Goal: Information Seeking & Learning: Learn about a topic

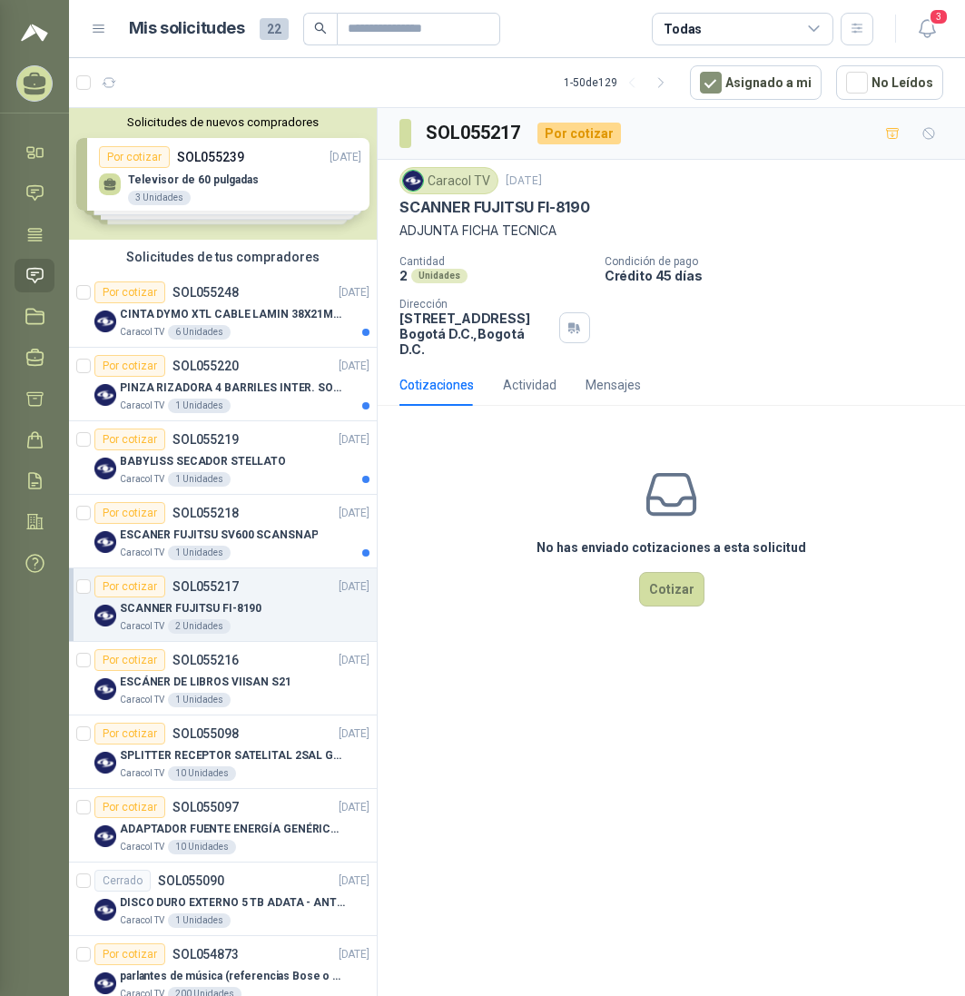
scroll to position [210, 0]
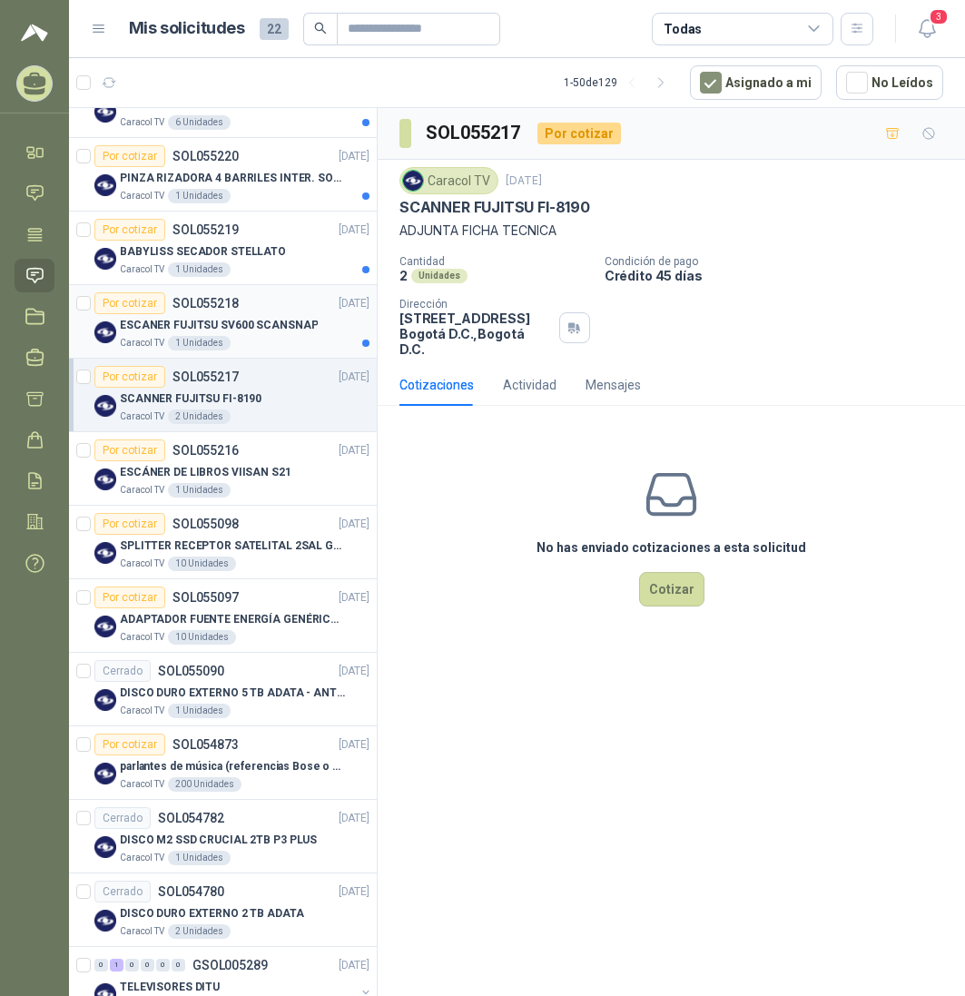
click at [211, 326] on p "ESCANER FUJITSU SV600 SCANSNAP" at bounding box center [219, 325] width 198 height 17
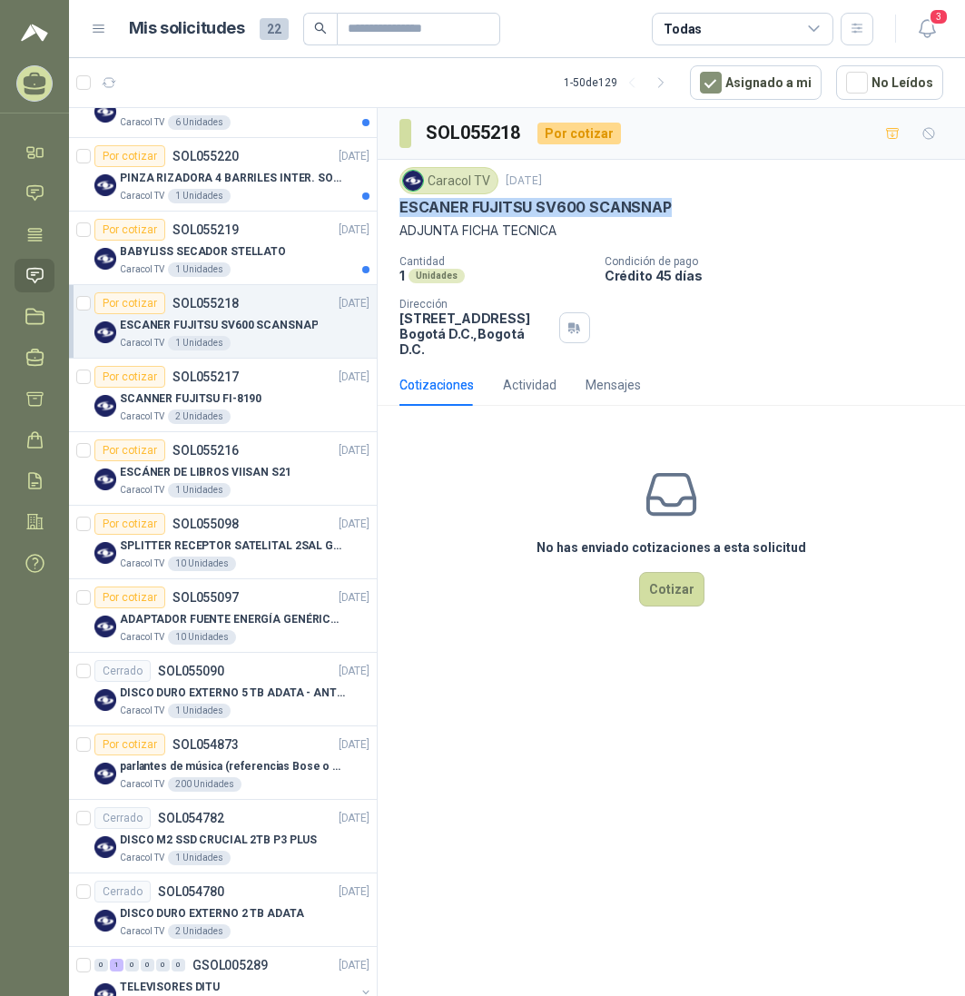
drag, startPoint x: 400, startPoint y: 205, endPoint x: 677, endPoint y: 202, distance: 276.9
click at [677, 202] on div "ESCANER FUJITSU SV600 SCANSNAP" at bounding box center [671, 207] width 544 height 19
copy p "ESCANER FUJITSU SV600 SCANSNAP"
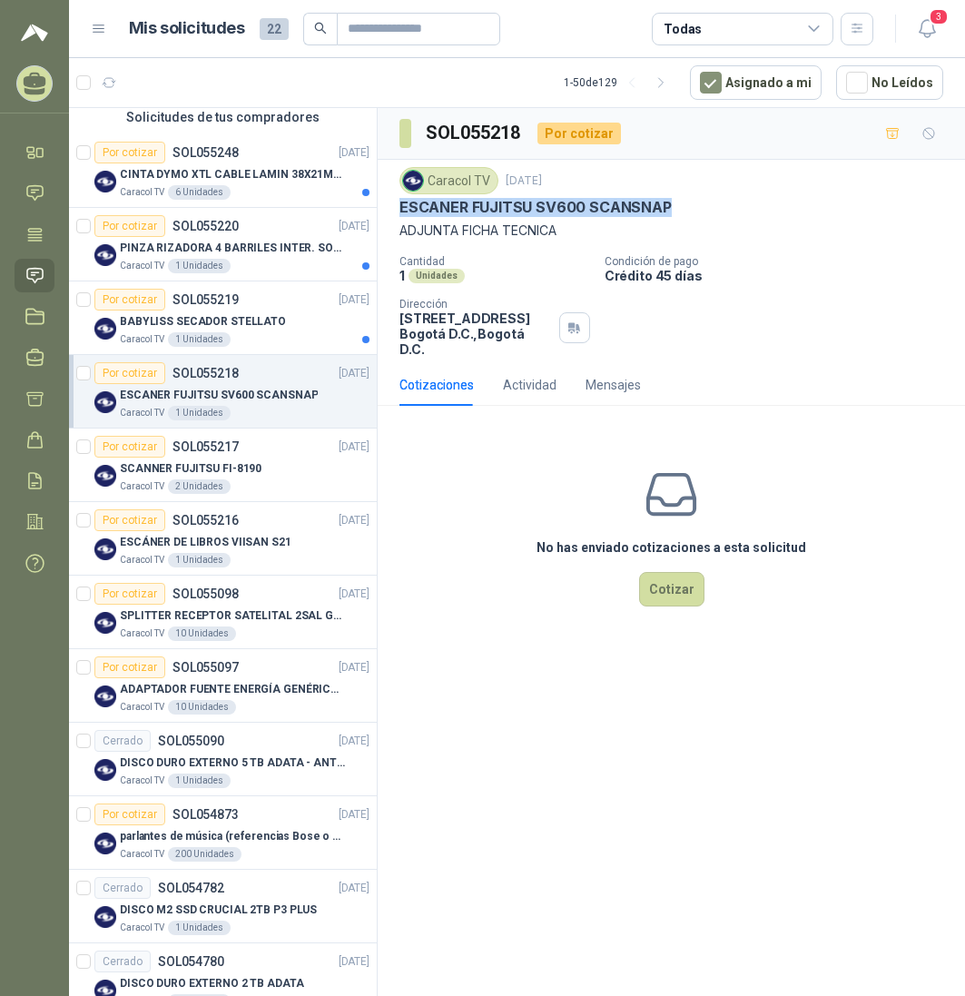
scroll to position [120, 0]
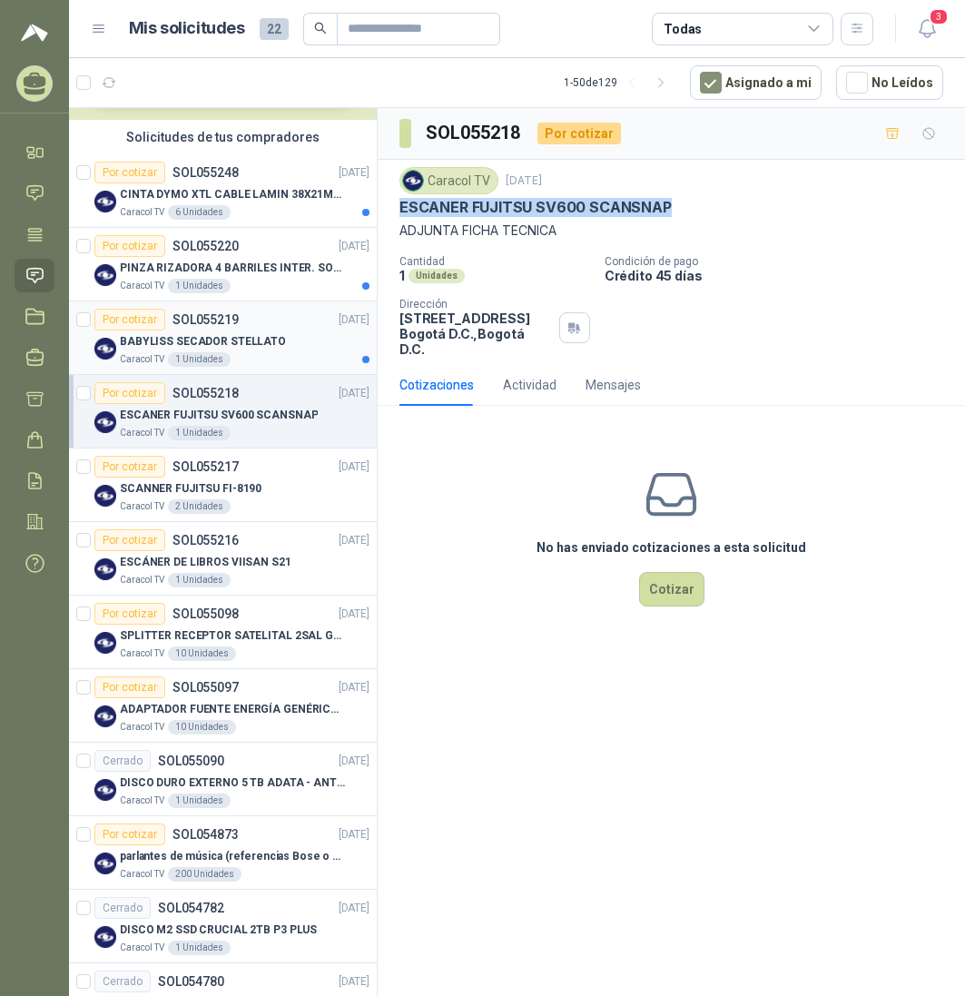
click at [218, 359] on div "1 Unidades" at bounding box center [199, 359] width 63 height 15
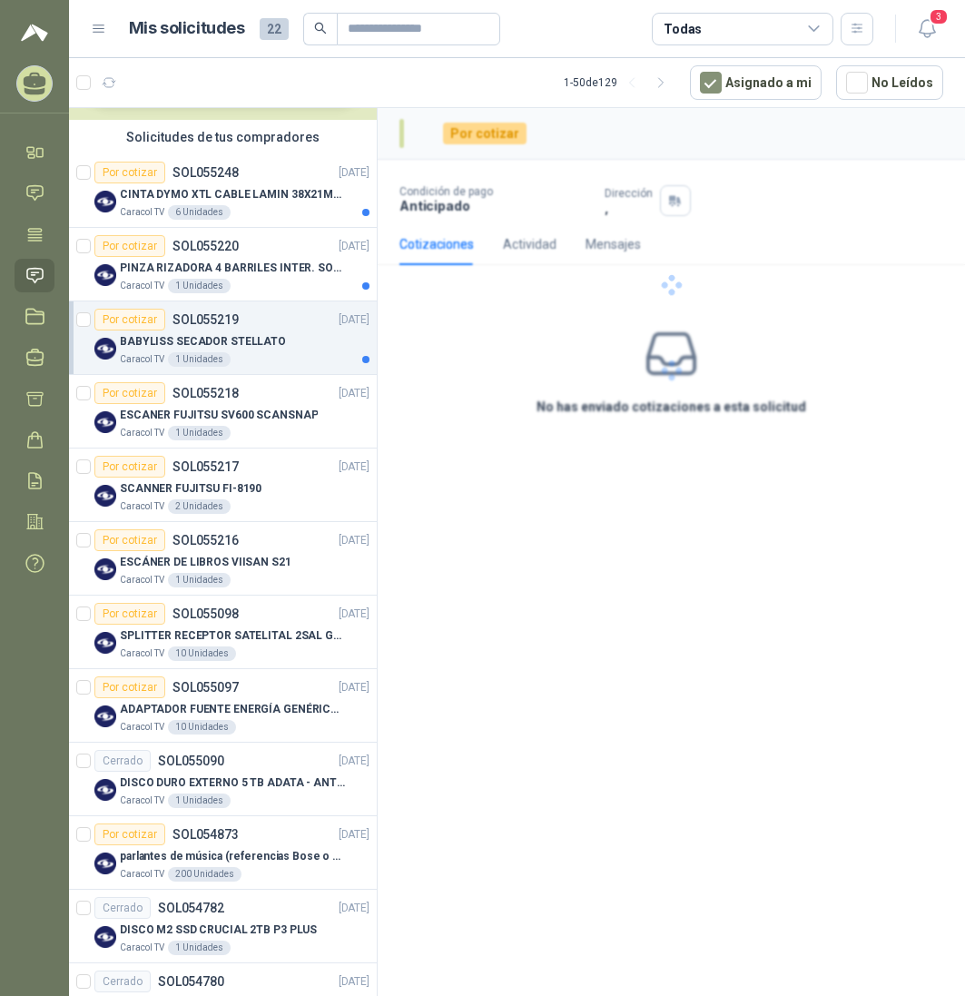
scroll to position [120, 0]
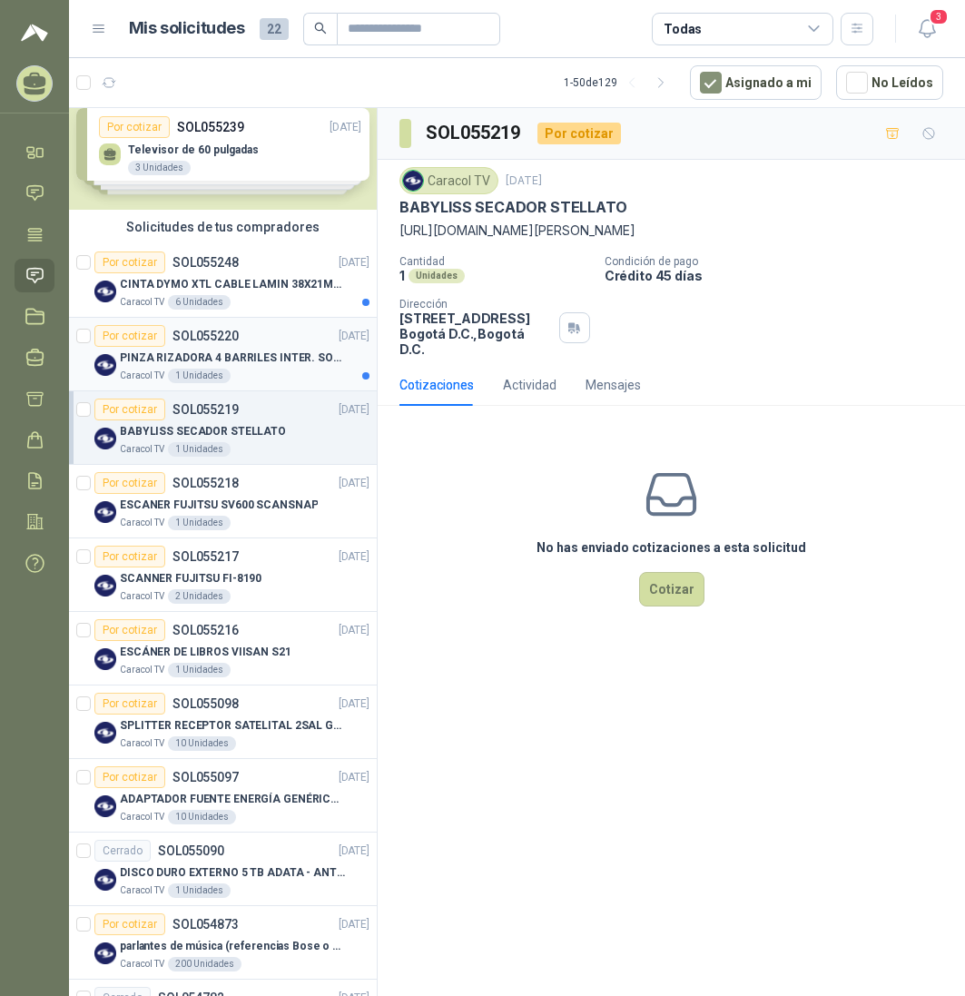
click at [218, 370] on div "1 Unidades" at bounding box center [199, 376] width 63 height 15
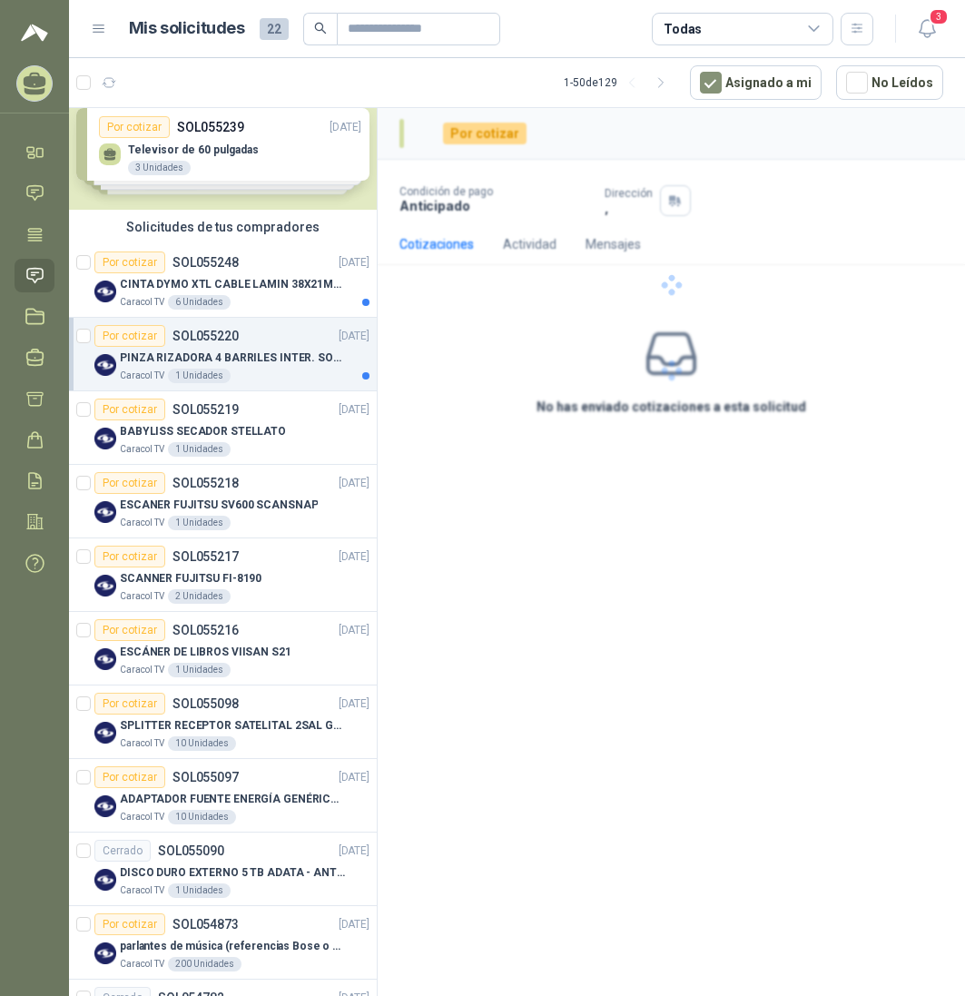
scroll to position [30, 0]
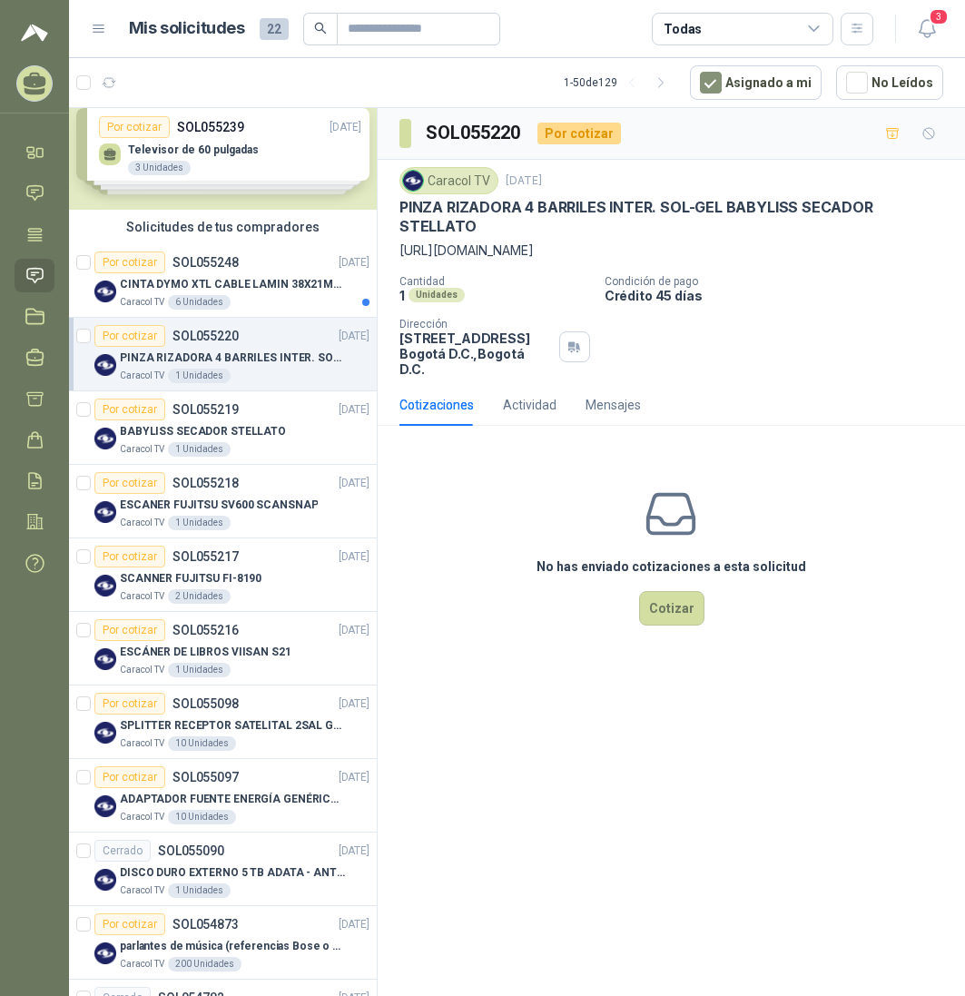
drag, startPoint x: 400, startPoint y: 252, endPoint x: 571, endPoint y: 281, distance: 173.0
click at [570, 281] on div "Caracol TV [DATE] PINZA RIZADORA 4 BARRILES INTER. SOL-GEL BABYLISS SECADOR [PE…" at bounding box center [671, 272] width 544 height 210
copy p "[URL][DOMAIN_NAME]"
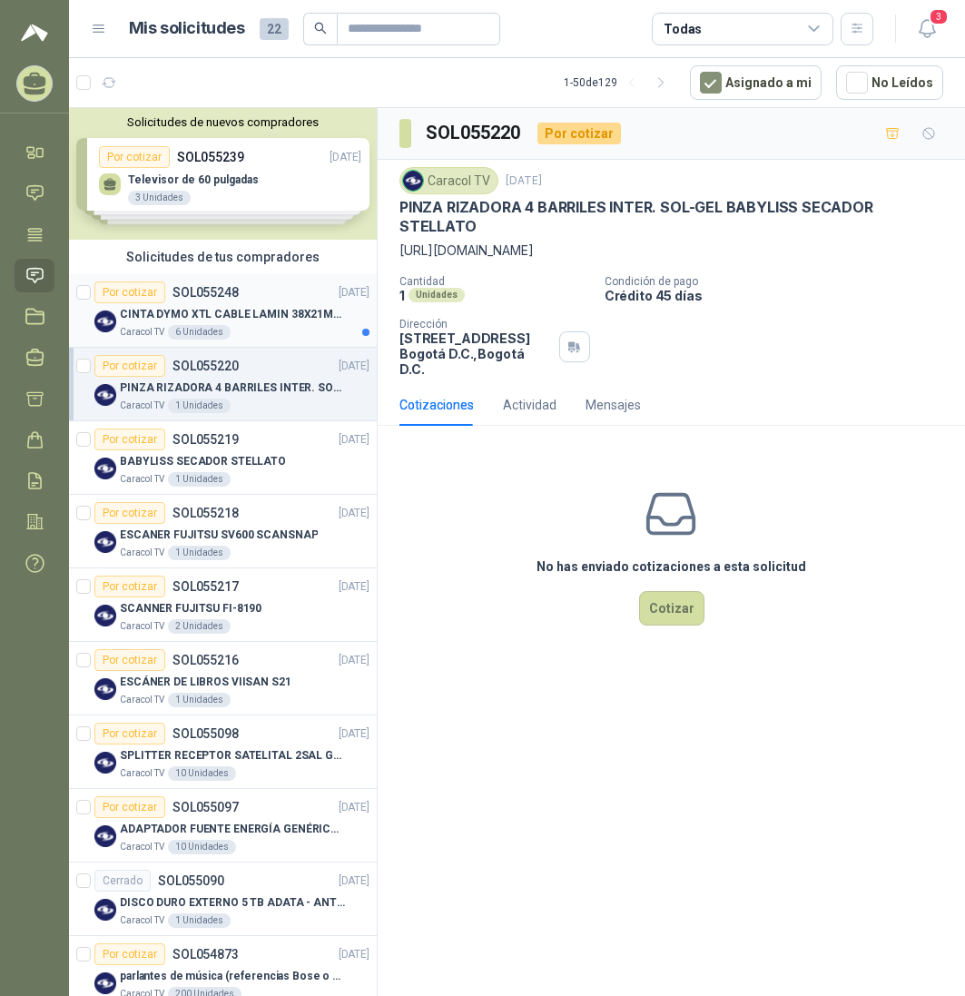
click at [241, 312] on p "CINTA DYMO XTL CABLE LAMIN 38X21MMBLANCO" at bounding box center [233, 314] width 226 height 17
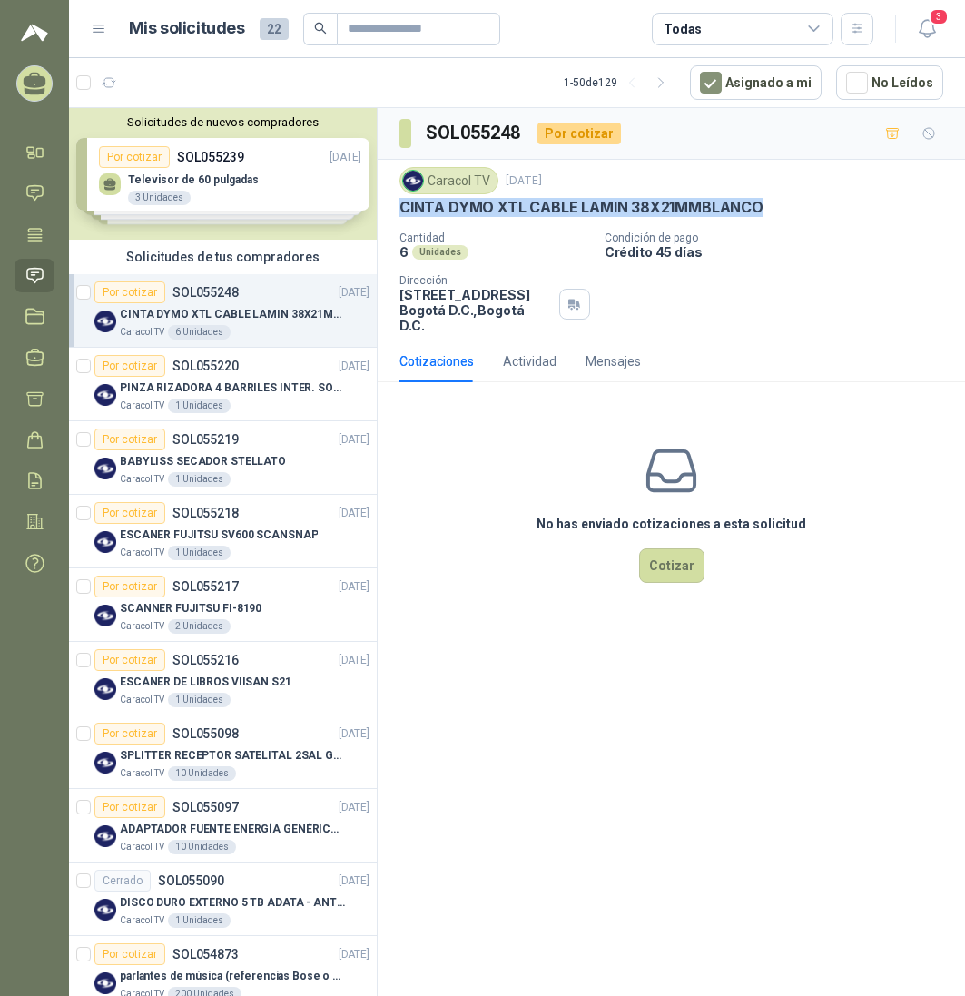
drag, startPoint x: 405, startPoint y: 208, endPoint x: 798, endPoint y: 211, distance: 393.1
click at [798, 211] on div "CINTA DYMO XTL CABLE LAMIN 38X21MMBLANCO" at bounding box center [671, 207] width 544 height 19
copy p "CINTA DYMO XTL CABLE LAMIN 38X21MMBLANCO"
